Goal: Find specific page/section: Find specific page/section

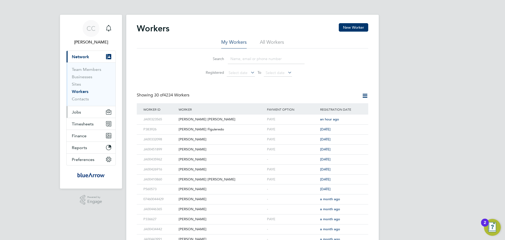
drag, startPoint x: 85, startPoint y: 112, endPoint x: 96, endPoint y: 112, distance: 11.1
click at [85, 112] on button "Jobs" at bounding box center [91, 112] width 49 height 12
click at [89, 70] on link "Team Members" at bounding box center [86, 69] width 29 height 5
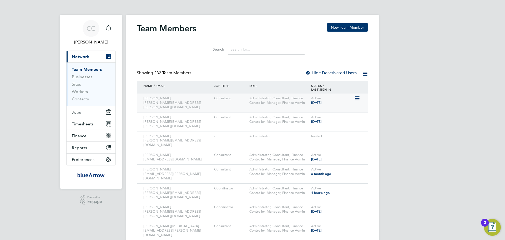
click at [355, 100] on icon at bounding box center [356, 98] width 5 height 6
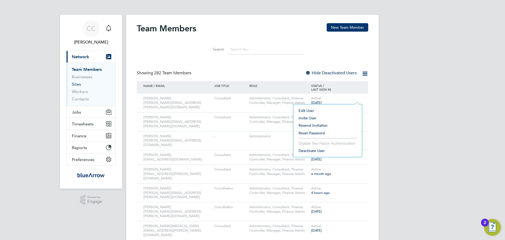
click at [78, 85] on link "Sites" at bounding box center [76, 84] width 9 height 5
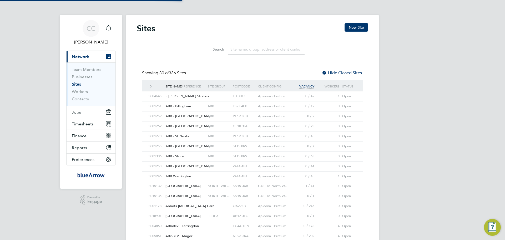
click at [256, 49] on input at bounding box center [266, 49] width 77 height 10
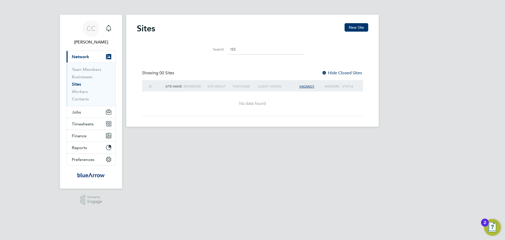
type input "ISS"
click at [327, 72] on div at bounding box center [324, 73] width 5 height 5
